Goal: Find specific page/section: Find specific page/section

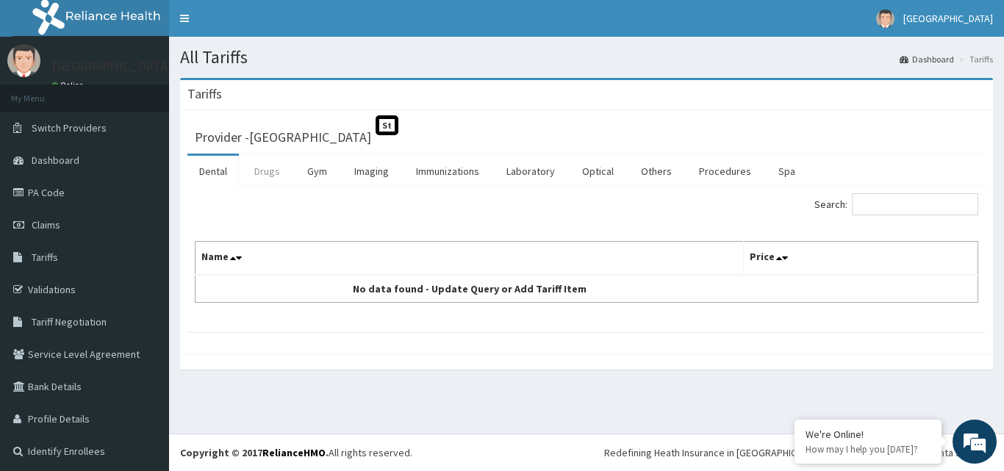
click at [266, 173] on link "Drugs" at bounding box center [267, 171] width 49 height 31
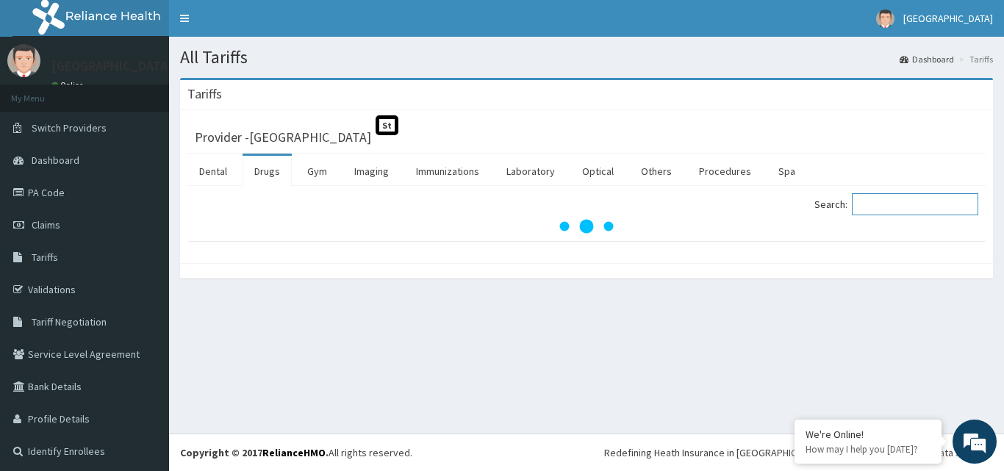
click at [890, 196] on input "Search:" at bounding box center [915, 204] width 126 height 22
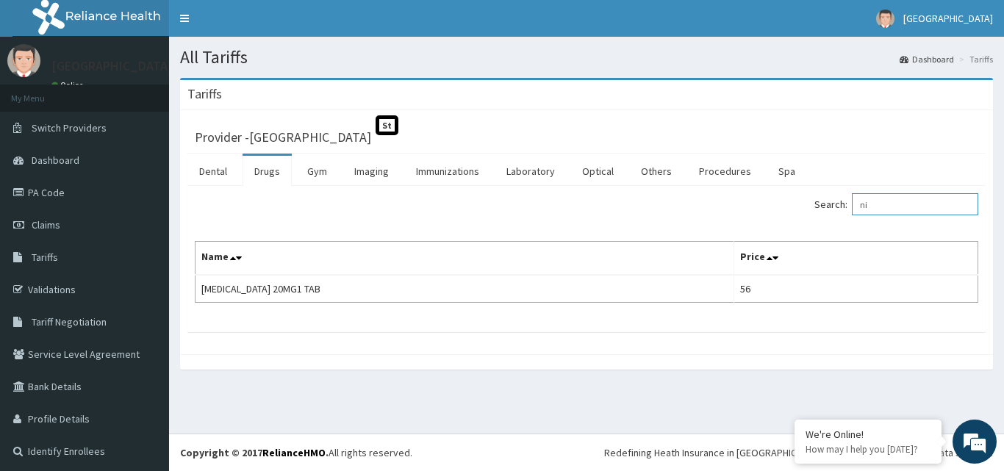
type input "n"
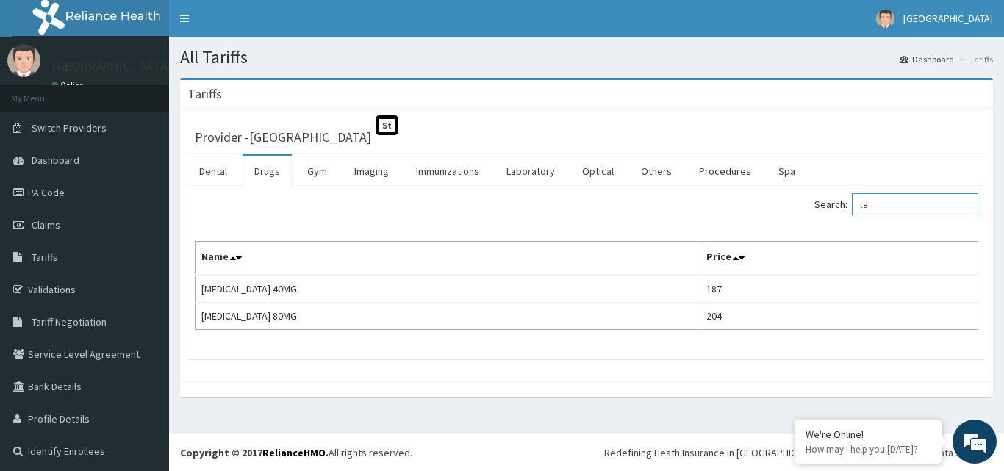
type input "t"
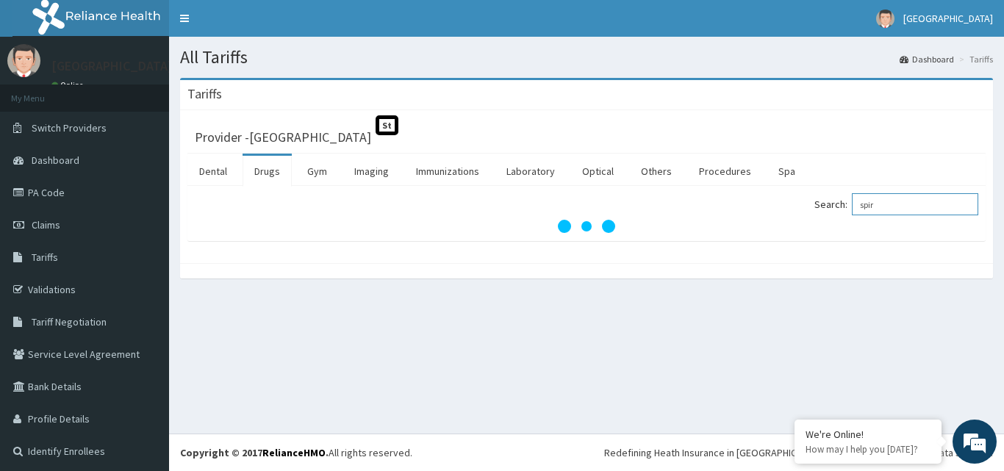
type input "spiro"
